Goal: Use online tool/utility: Utilize a website feature to perform a specific function

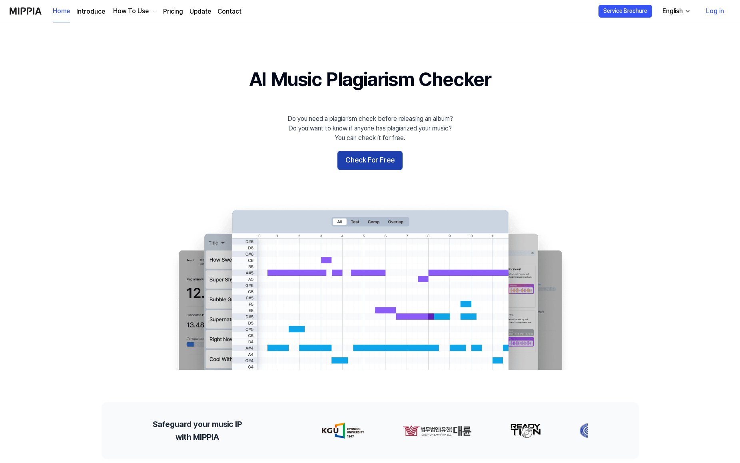
click at [373, 155] on button "Check For Free" at bounding box center [369, 160] width 65 height 19
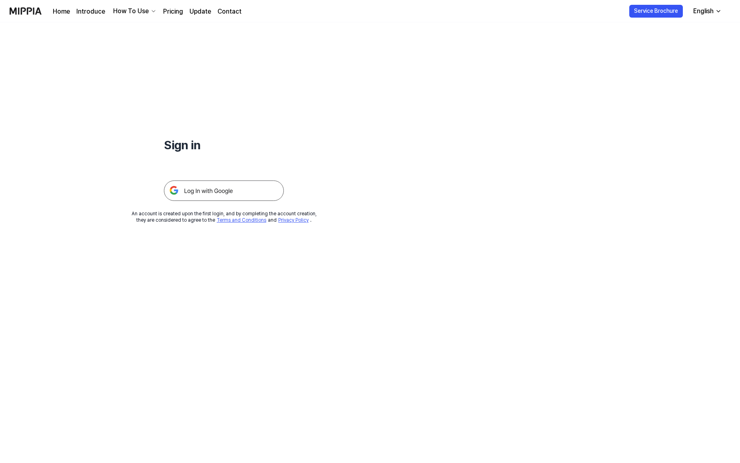
click at [201, 189] on img at bounding box center [224, 190] width 120 height 20
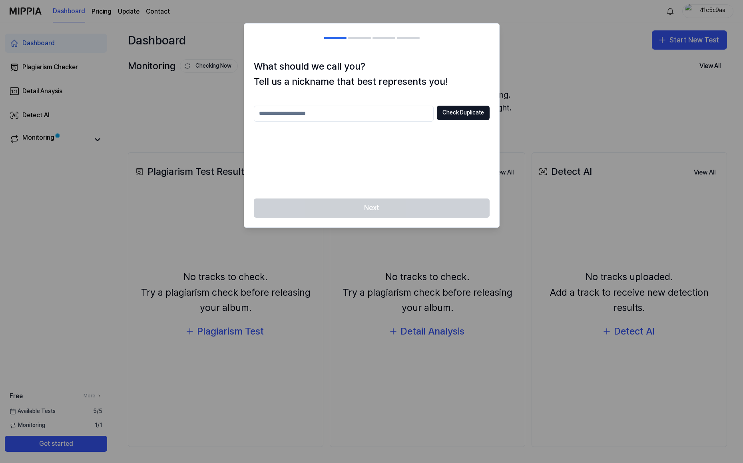
click at [288, 112] on input "text" at bounding box center [344, 114] width 180 height 16
type input "**********"
click at [463, 112] on button "Check Duplicate" at bounding box center [463, 113] width 53 height 14
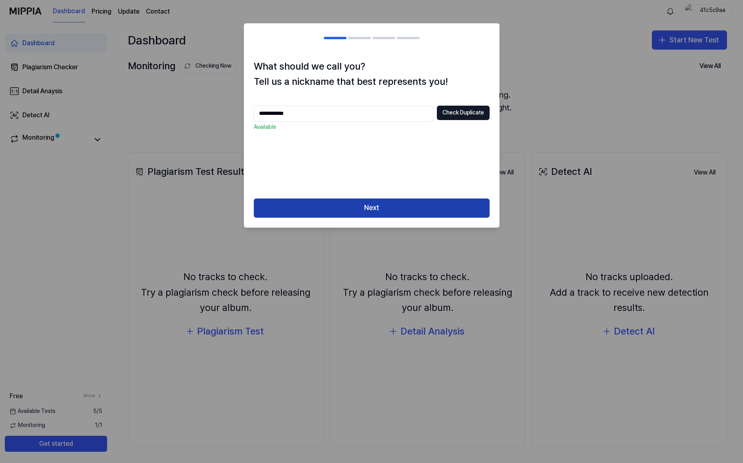
click at [380, 203] on button "Next" at bounding box center [372, 207] width 236 height 19
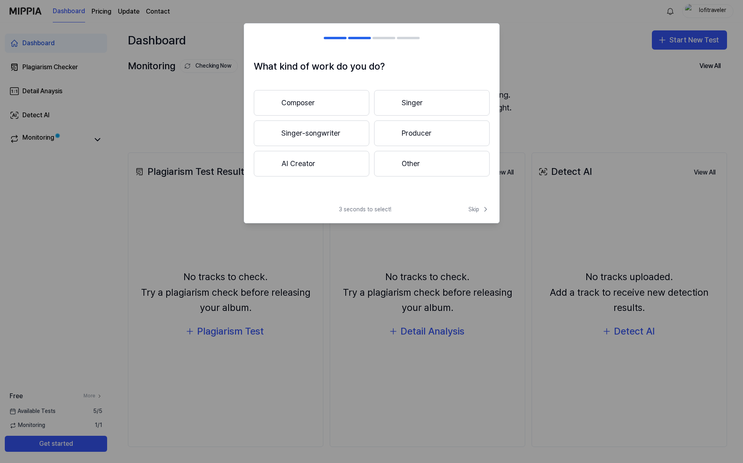
click at [423, 132] on button "Producer" at bounding box center [432, 133] width 116 height 26
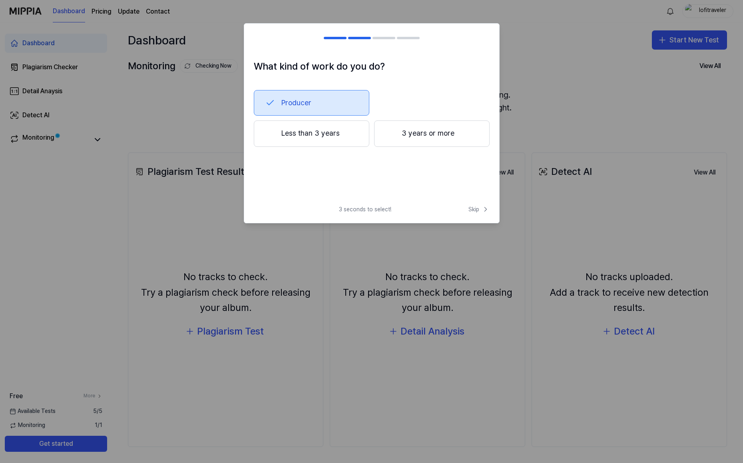
click at [308, 132] on button "Less than 3 years" at bounding box center [312, 133] width 116 height 26
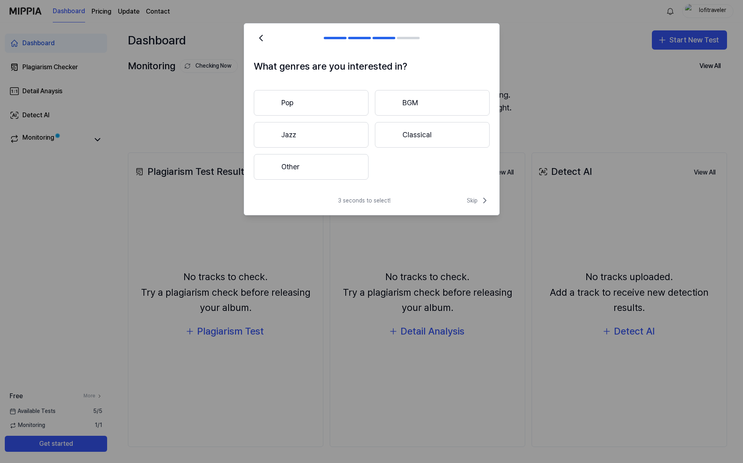
click at [419, 100] on button "BGM" at bounding box center [432, 103] width 115 height 26
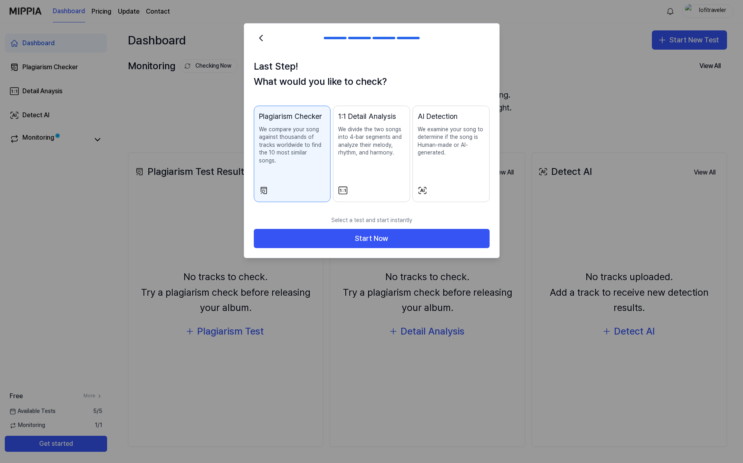
click at [449, 132] on p "We examine your song to determine if the song is Human-made or AI-generated." at bounding box center [451, 141] width 67 height 31
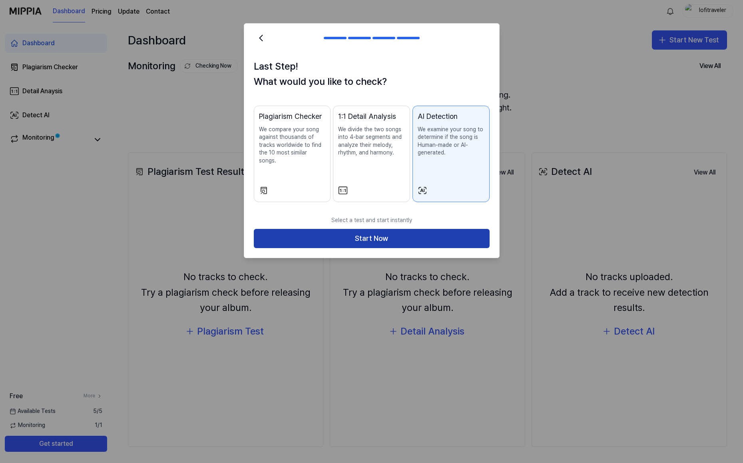
click at [373, 231] on button "Start Now" at bounding box center [372, 238] width 236 height 19
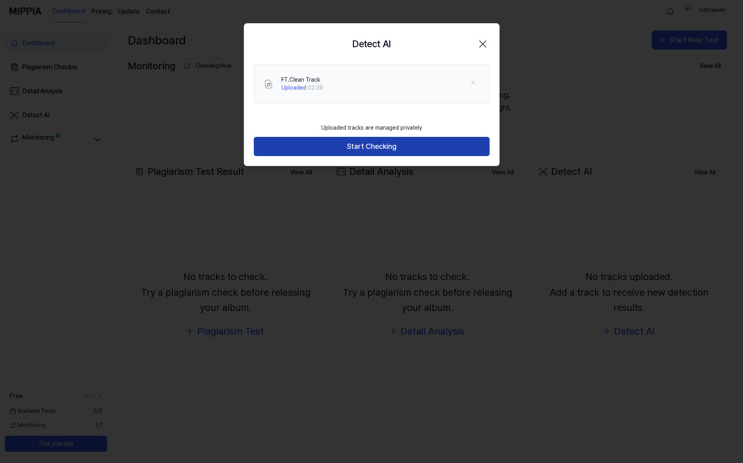
click at [368, 146] on button "Start Checking" at bounding box center [372, 146] width 236 height 19
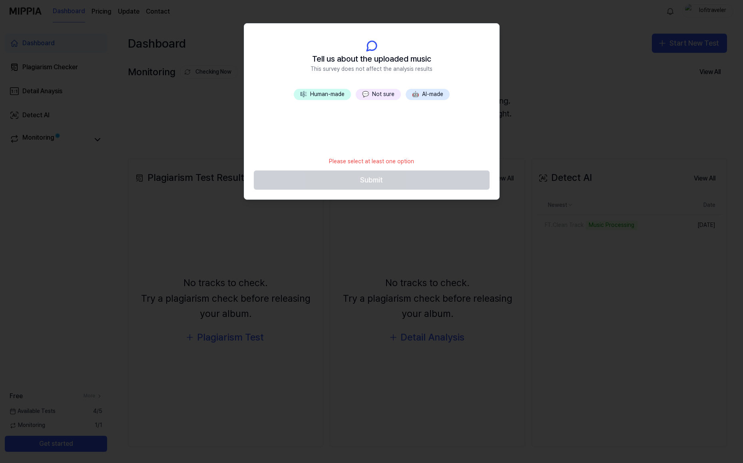
click at [328, 94] on button "🎼 Human-made" at bounding box center [322, 94] width 57 height 11
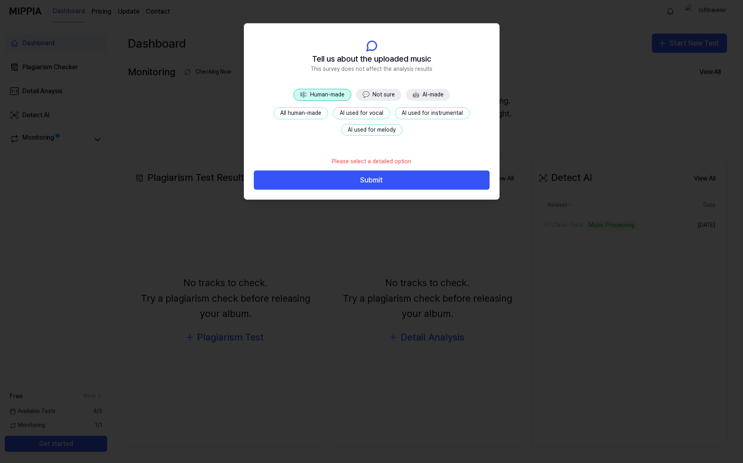
click at [296, 113] on button "All human-made" at bounding box center [301, 113] width 55 height 12
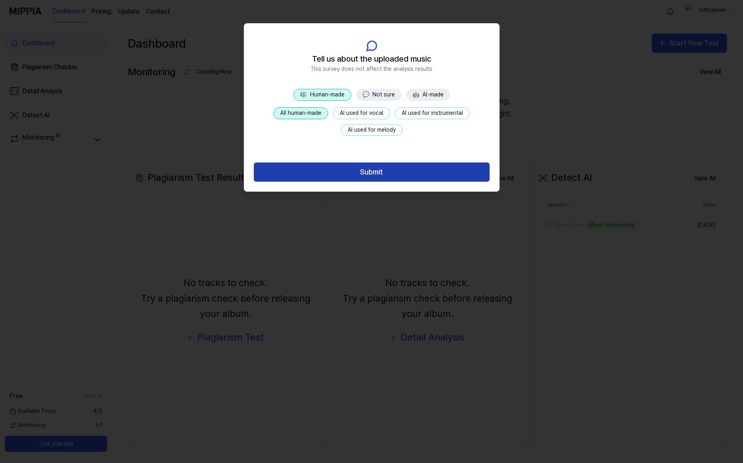
click at [373, 172] on button "Submit" at bounding box center [372, 171] width 236 height 19
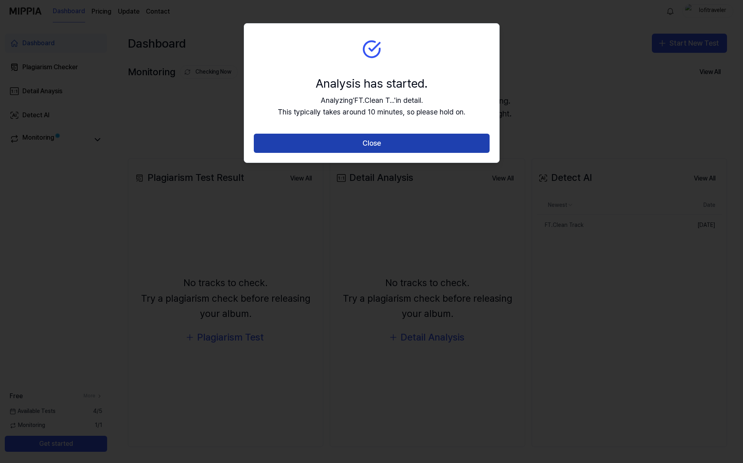
click at [373, 143] on button "Close" at bounding box center [372, 143] width 236 height 19
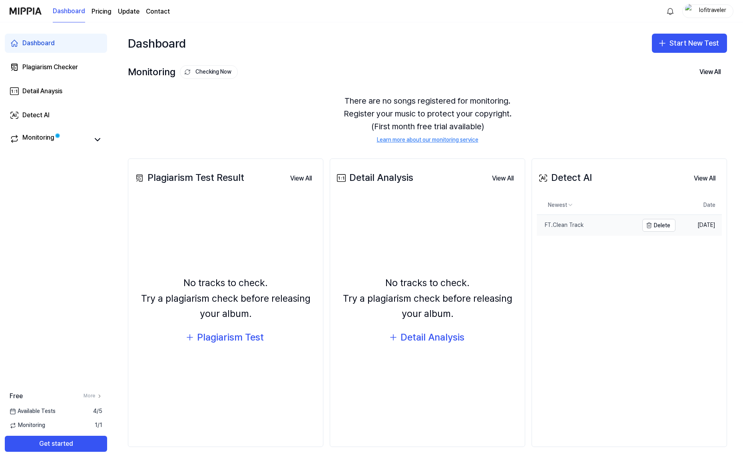
click at [569, 223] on div "FT.Clean Track" at bounding box center [560, 225] width 47 height 8
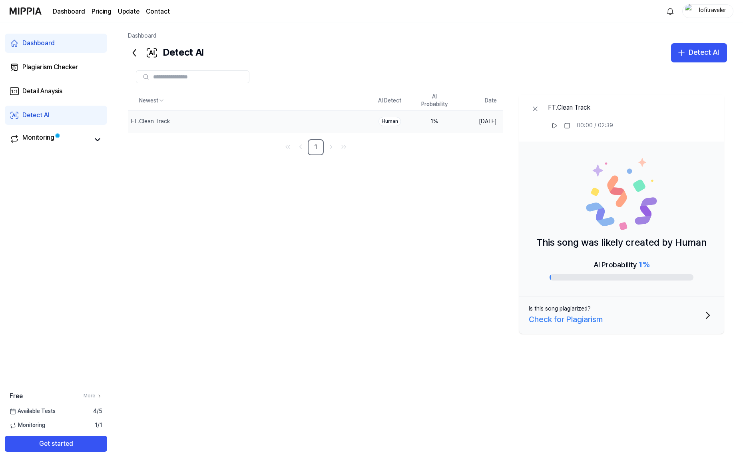
click at [578, 319] on div "Check for Plagiarism" at bounding box center [566, 319] width 74 height 13
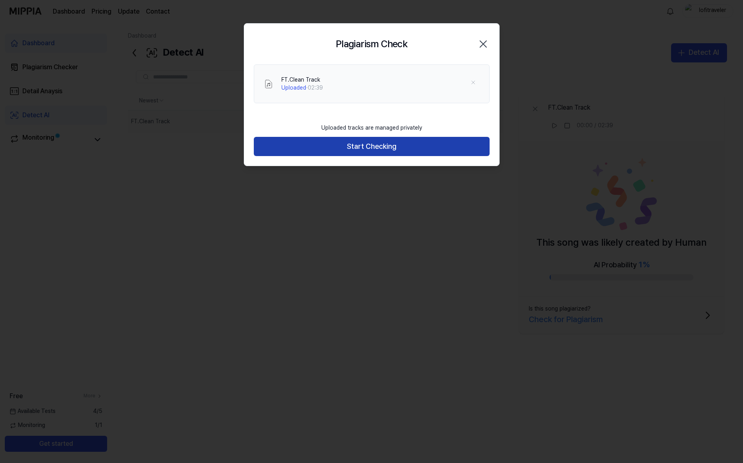
click at [375, 148] on button "Start Checking" at bounding box center [372, 146] width 236 height 19
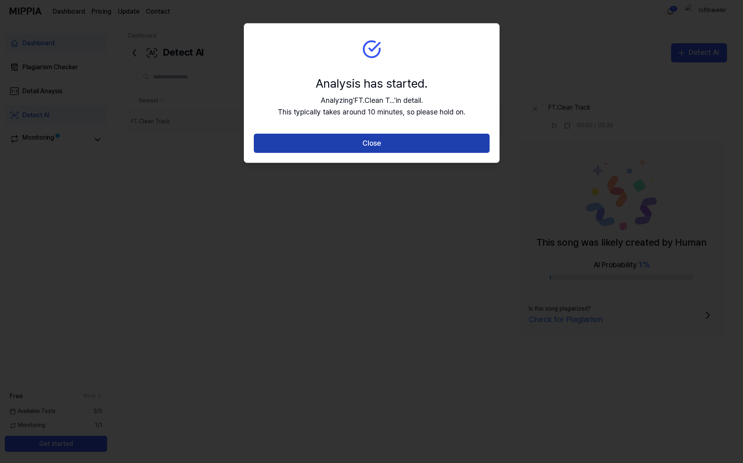
click at [379, 144] on button "Close" at bounding box center [372, 143] width 236 height 19
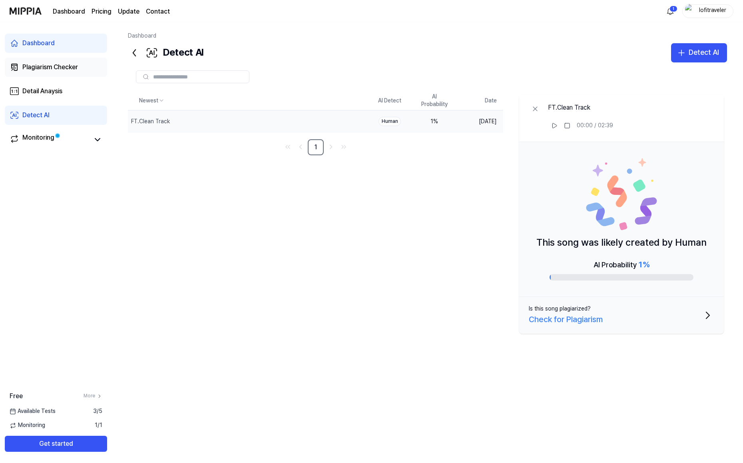
click at [52, 64] on div "Plagiarism Checker" at bounding box center [50, 67] width 56 height 7
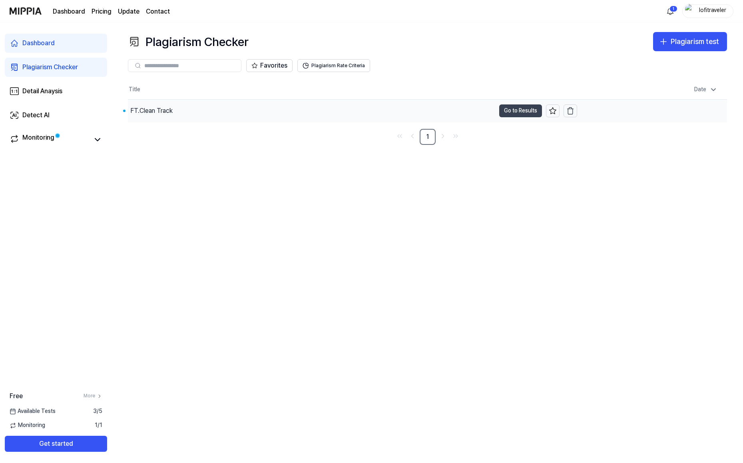
click at [511, 110] on button "Go to Results" at bounding box center [520, 110] width 43 height 13
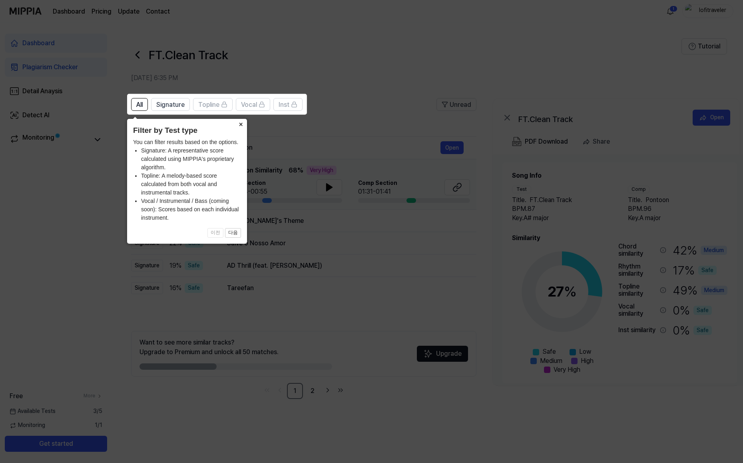
click at [241, 123] on button "×" at bounding box center [240, 124] width 13 height 11
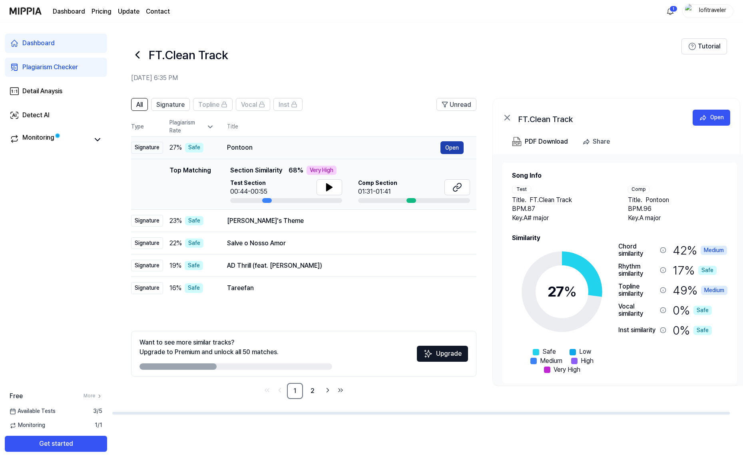
click at [453, 146] on button "Open" at bounding box center [452, 147] width 23 height 13
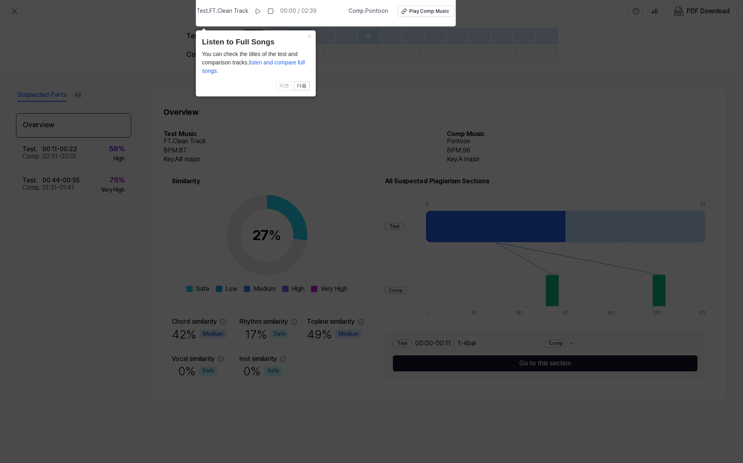
click at [285, 62] on span "listen and compare full songs." at bounding box center [253, 66] width 103 height 15
click at [287, 62] on span "listen and compare full songs." at bounding box center [253, 66] width 103 height 15
click at [369, 10] on span "Comp . [GEOGRAPHIC_DATA]" at bounding box center [369, 11] width 40 height 8
click at [310, 35] on button "×" at bounding box center [309, 35] width 13 height 11
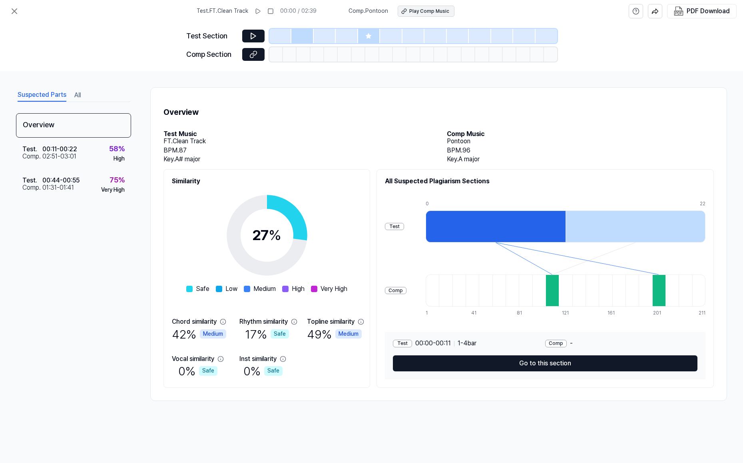
click at [421, 10] on div "Play Comp Music" at bounding box center [429, 11] width 40 height 7
click at [59, 180] on div "00:44 - 00:55" at bounding box center [60, 180] width 37 height 7
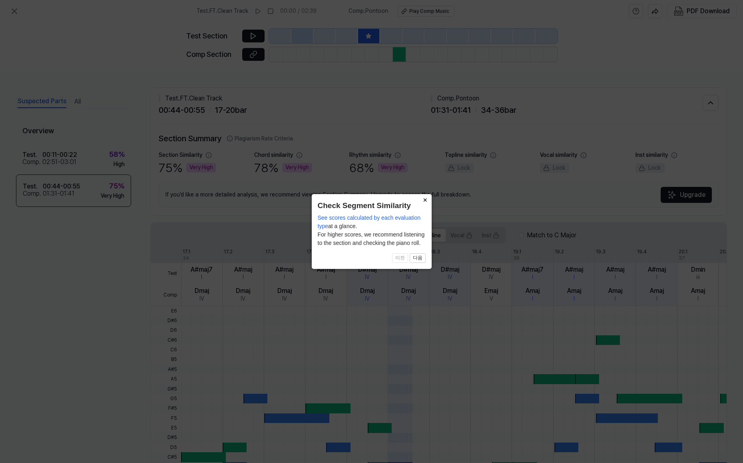
click at [425, 198] on button "×" at bounding box center [425, 199] width 13 height 11
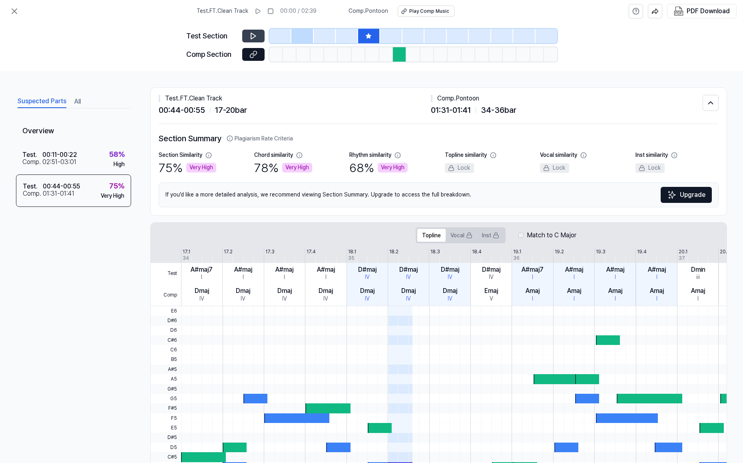
click at [255, 34] on icon at bounding box center [254, 36] width 8 height 8
click at [253, 51] on icon at bounding box center [254, 54] width 8 height 8
